Goal: Transaction & Acquisition: Purchase product/service

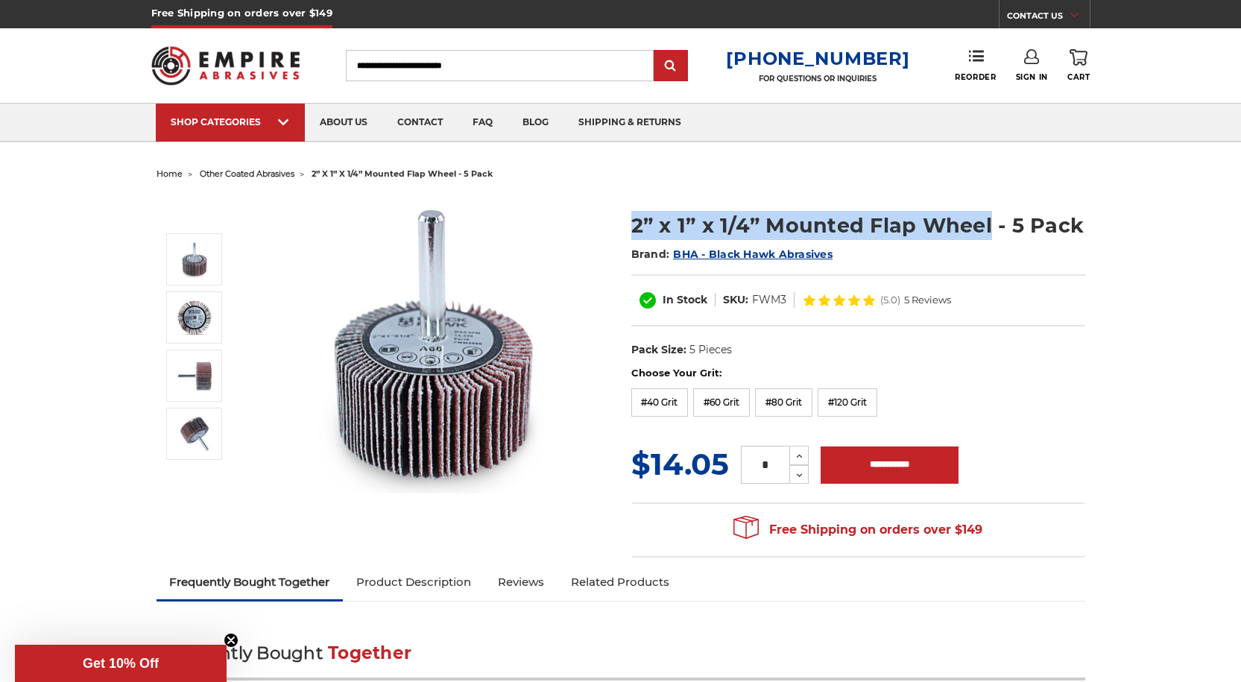
drag, startPoint x: 991, startPoint y: 227, endPoint x: 629, endPoint y: 230, distance: 362.4
click at [629, 230] on section "2” x 1” x 1/4” Mounted Flap Wheel - 5 Pack Brand: BHA - Black Hawk Abrasives In…" at bounding box center [858, 280] width 475 height 171
copy h1 "2” x 1” x 1/4” Mounted Flap Wheel"
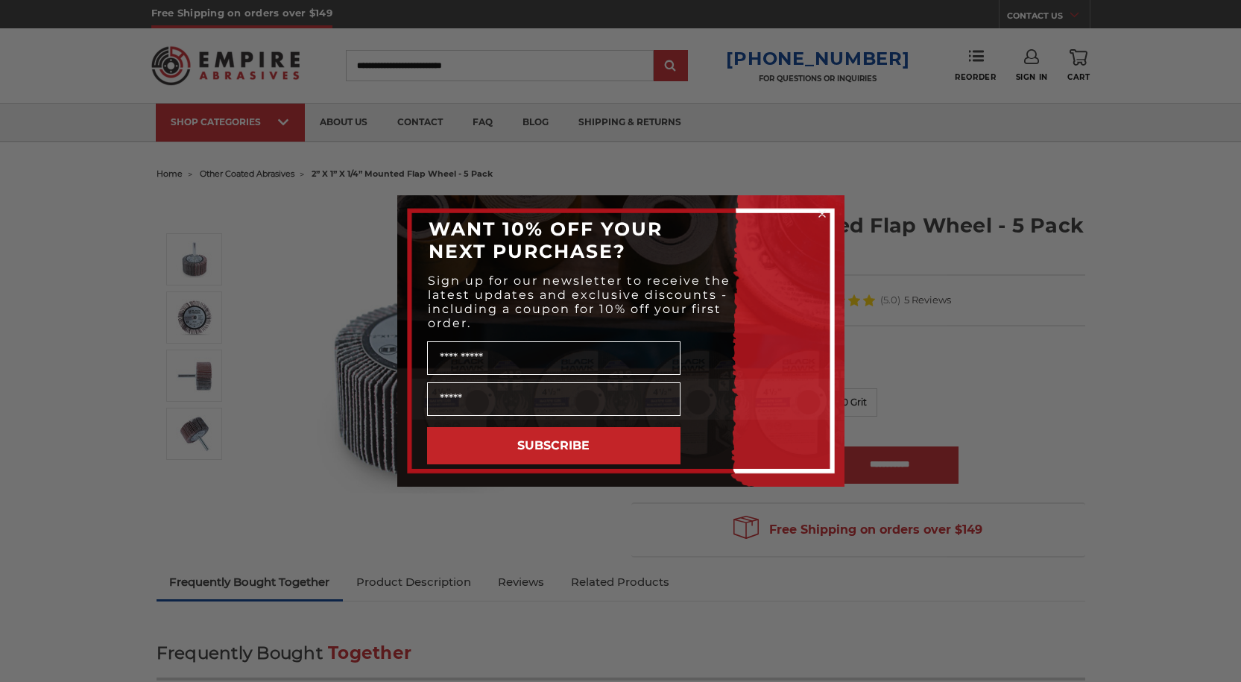
click at [1074, 227] on div "Close dialog WANT 10% OFF YOUR NEXT PURCHASE? Sign up for our newsletter to rec…" at bounding box center [620, 341] width 1241 height 682
click at [826, 215] on circle "Close dialog" at bounding box center [822, 214] width 14 height 14
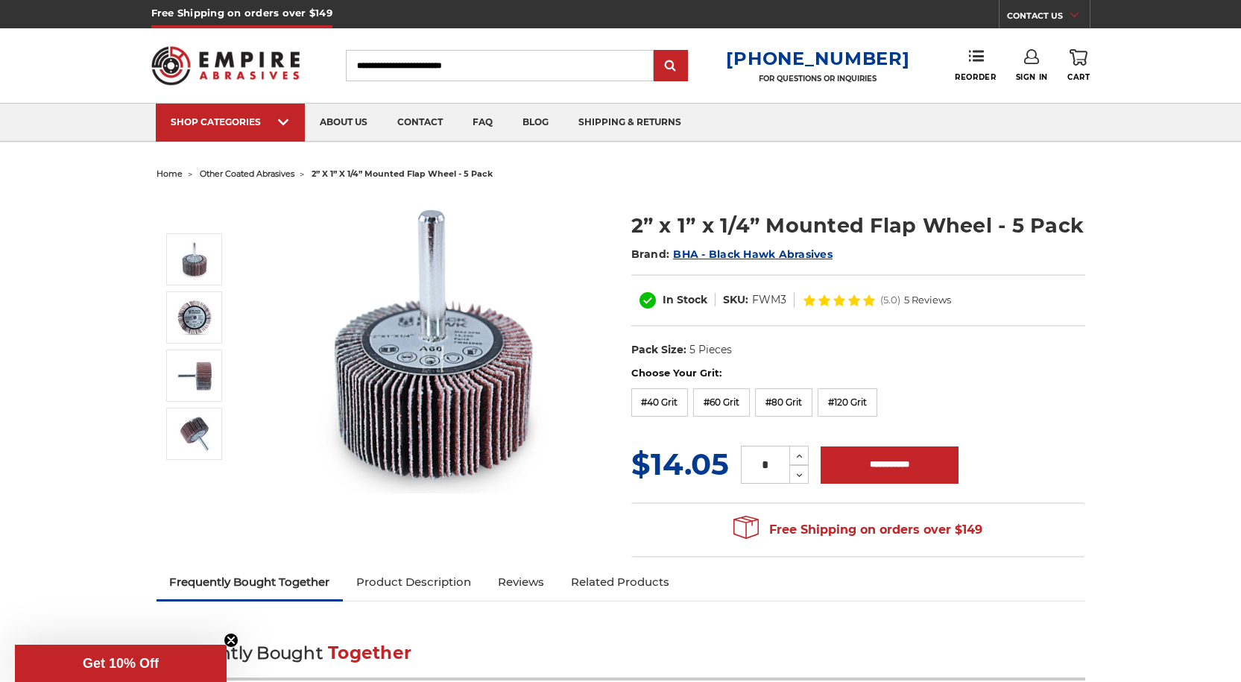
drag, startPoint x: 724, startPoint y: 371, endPoint x: 698, endPoint y: 374, distance: 26.4
click at [698, 374] on label "Choose Your Grit:" at bounding box center [859, 373] width 454 height 15
copy label "Grit:"
click at [676, 405] on label "#40 Grit" at bounding box center [660, 402] width 57 height 28
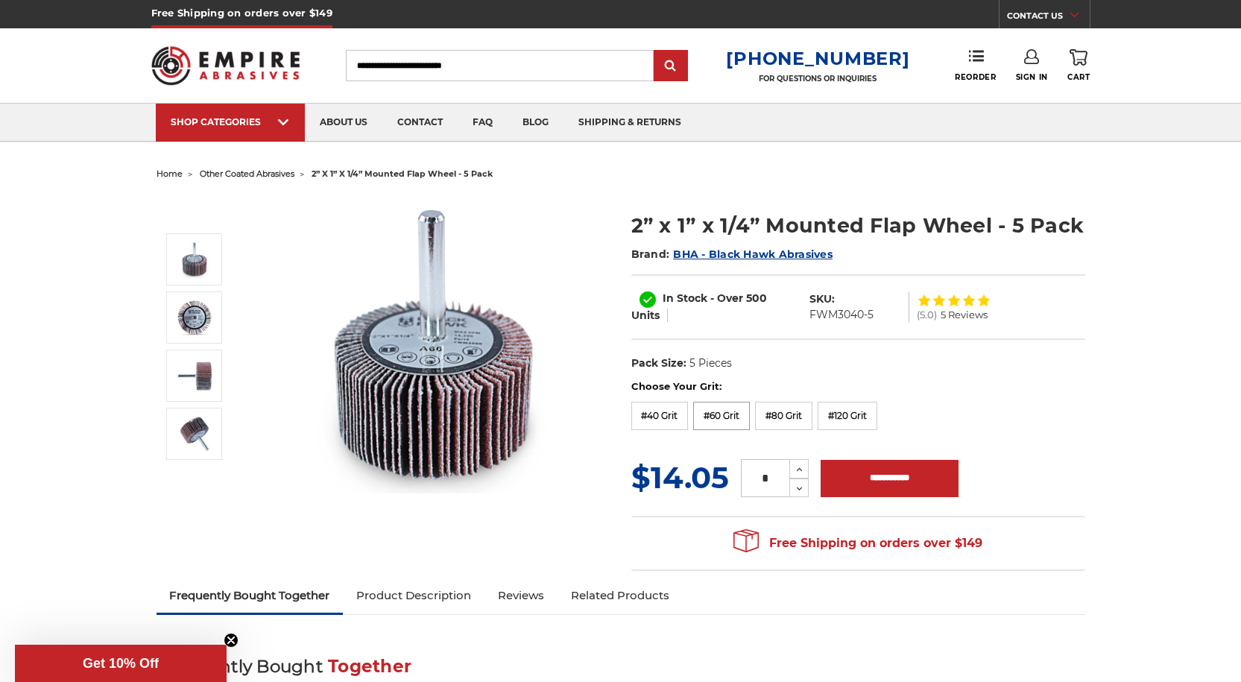
click at [717, 413] on label "#60 Grit" at bounding box center [721, 416] width 57 height 28
click at [796, 421] on label "#80 Grit" at bounding box center [783, 416] width 57 height 28
click at [850, 416] on label "#120 Grit" at bounding box center [848, 416] width 60 height 28
click at [676, 413] on label "#40 Grit" at bounding box center [660, 416] width 57 height 28
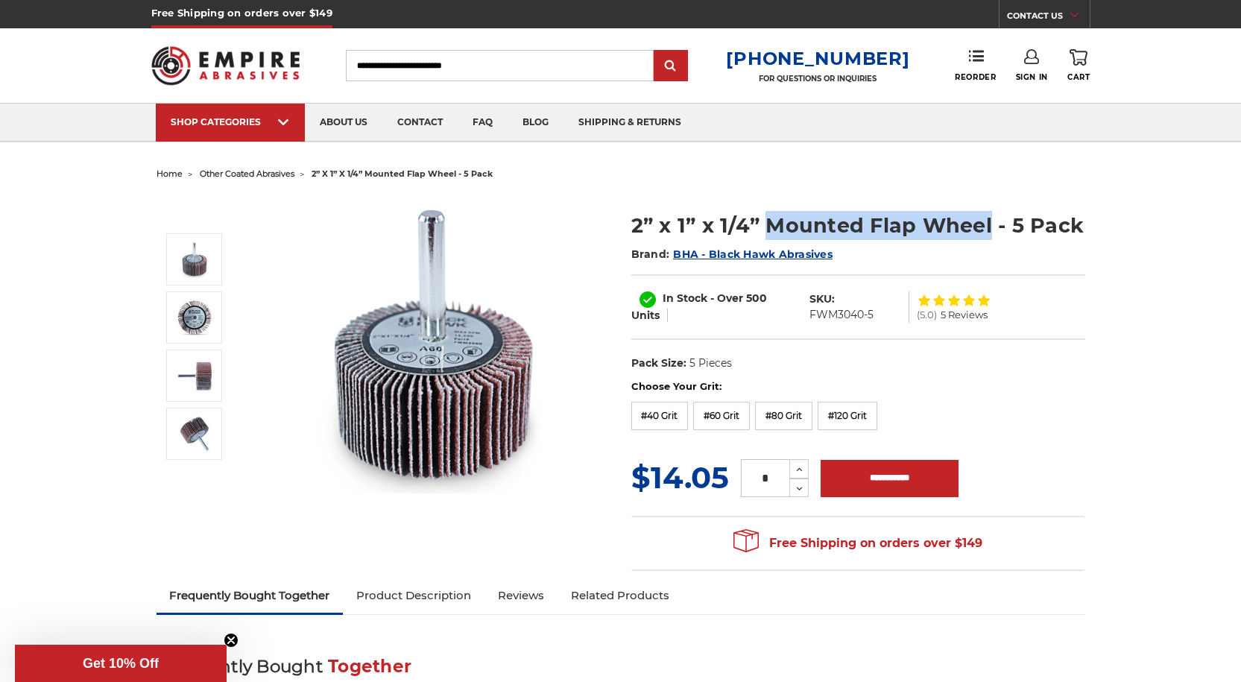
drag, startPoint x: 769, startPoint y: 224, endPoint x: 989, endPoint y: 228, distance: 219.2
click at [989, 228] on h1 "2” x 1” x 1/4” Mounted Flap Wheel - 5 Pack" at bounding box center [859, 225] width 454 height 29
copy h1 "Mounted Flap Wheel"
